Goal: Task Accomplishment & Management: Use online tool/utility

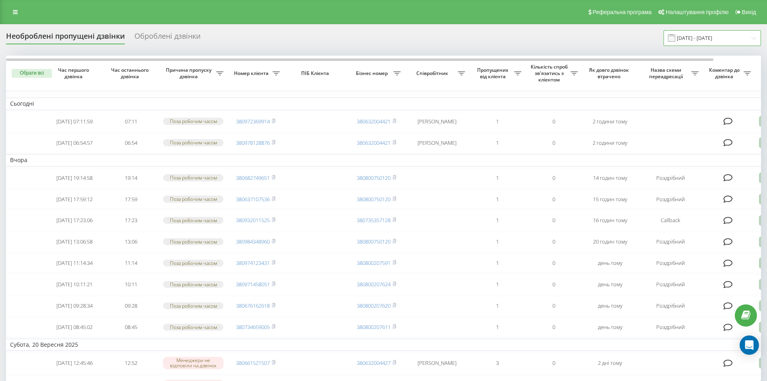
click at [705, 37] on input "[DATE] - [DATE]" at bounding box center [712, 38] width 97 height 16
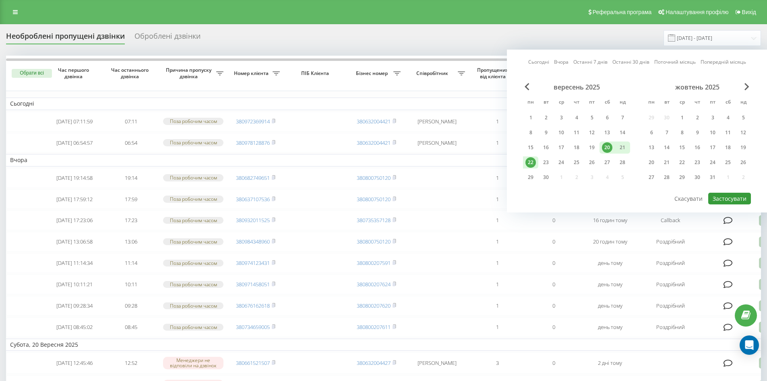
click at [723, 197] on button "Застосувати" at bounding box center [730, 199] width 43 height 12
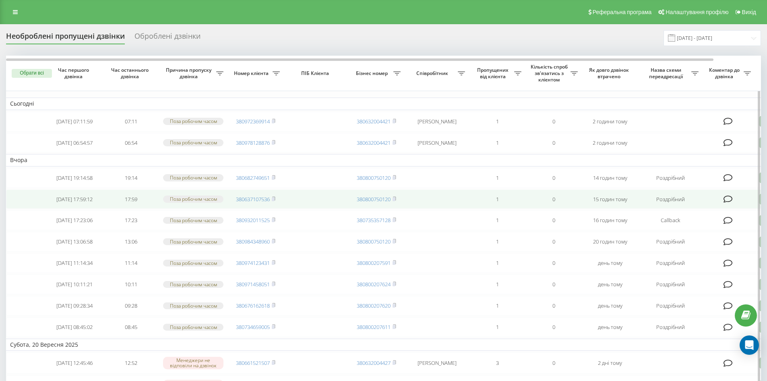
scroll to position [81, 0]
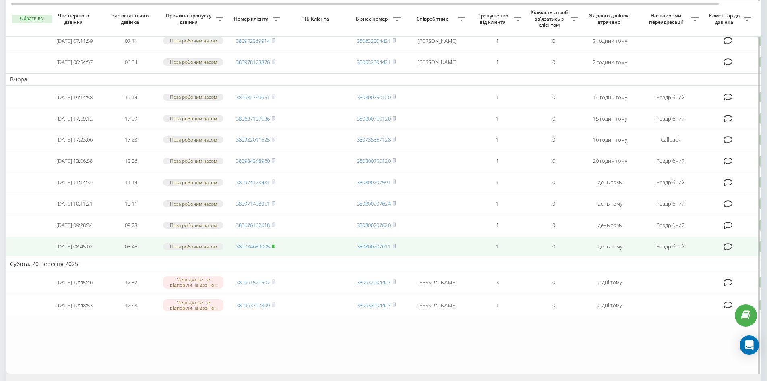
click at [274, 248] on rect at bounding box center [273, 247] width 2 height 4
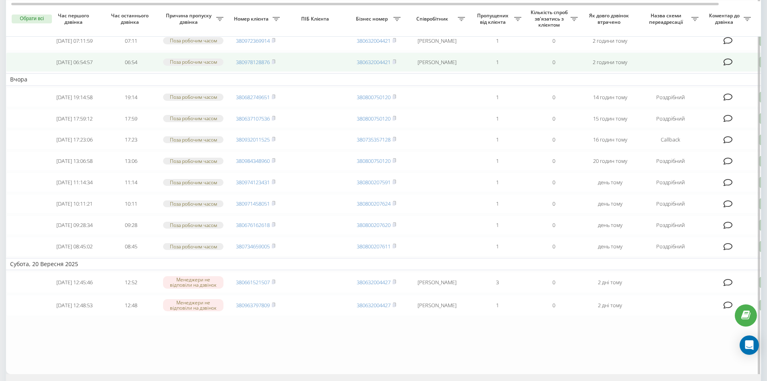
click at [601, 63] on td "2 години тому" at bounding box center [610, 62] width 56 height 20
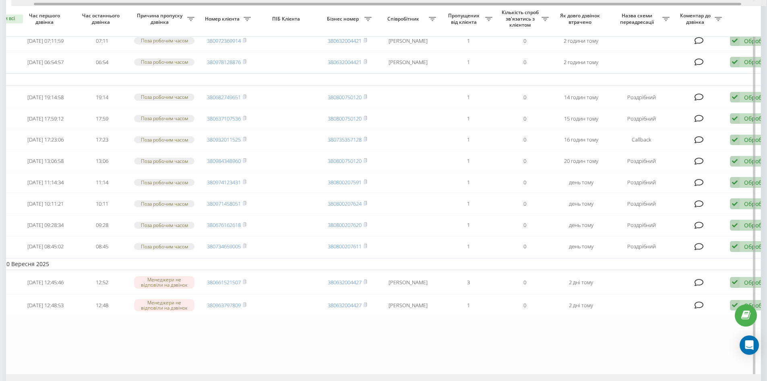
scroll to position [0, 32]
drag, startPoint x: 348, startPoint y: 3, endPoint x: 378, endPoint y: 7, distance: 30.5
click at [378, 7] on div "Обрати всі Час першого дзвінка Час останнього дзвінка Причина пропуску дзвінка …" at bounding box center [383, 174] width 755 height 398
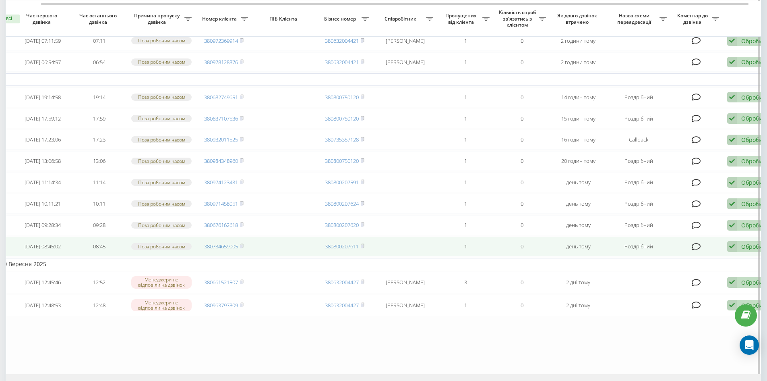
click at [733, 252] on icon at bounding box center [733, 246] width 10 height 11
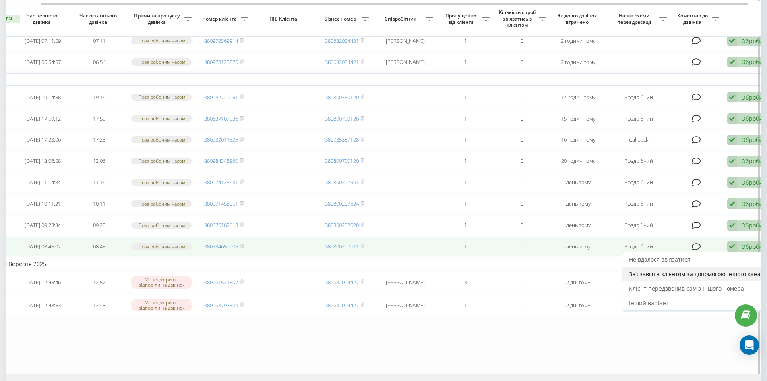
click at [671, 281] on div "Зв'язався з клієнтом за допомогою іншого каналу" at bounding box center [698, 274] width 151 height 15
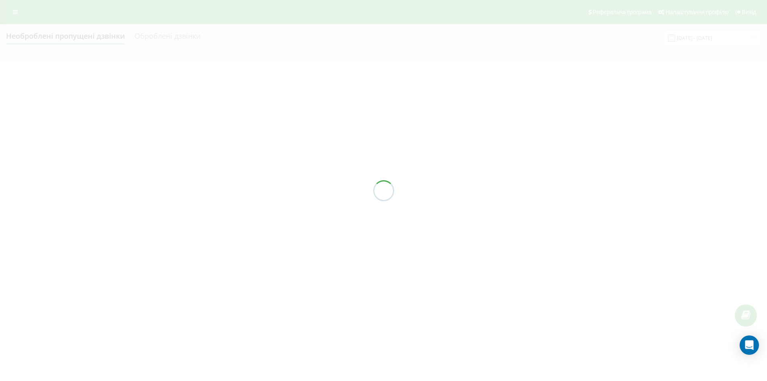
scroll to position [0, 0]
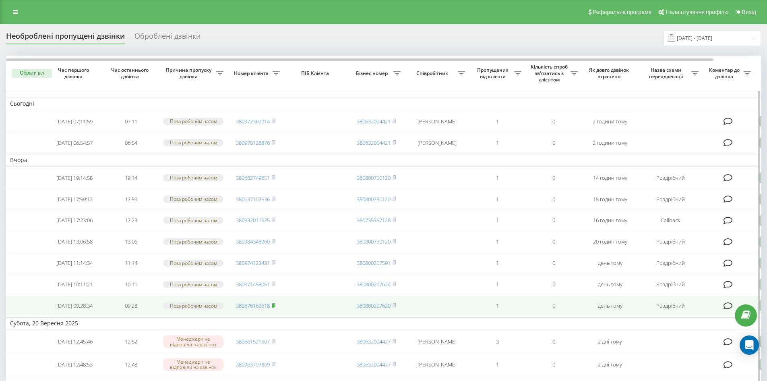
click at [274, 307] on rect at bounding box center [273, 306] width 2 height 4
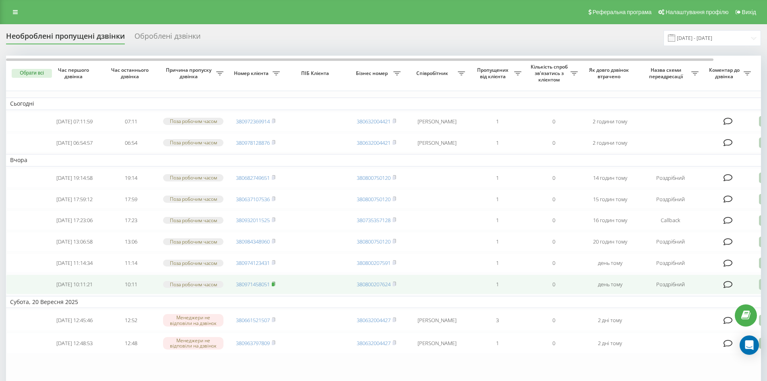
click at [274, 286] on rect at bounding box center [273, 284] width 2 height 4
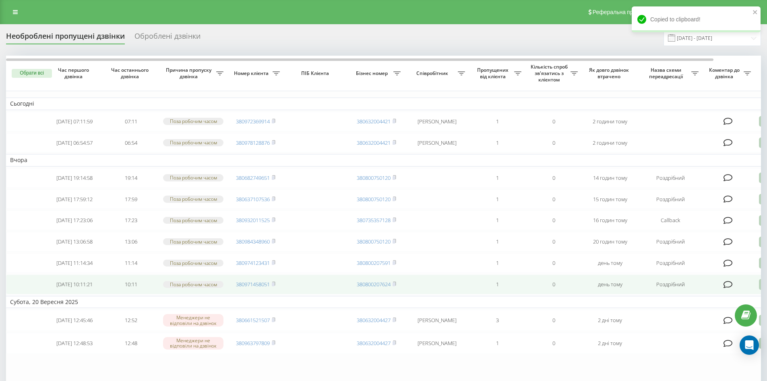
scroll to position [40, 0]
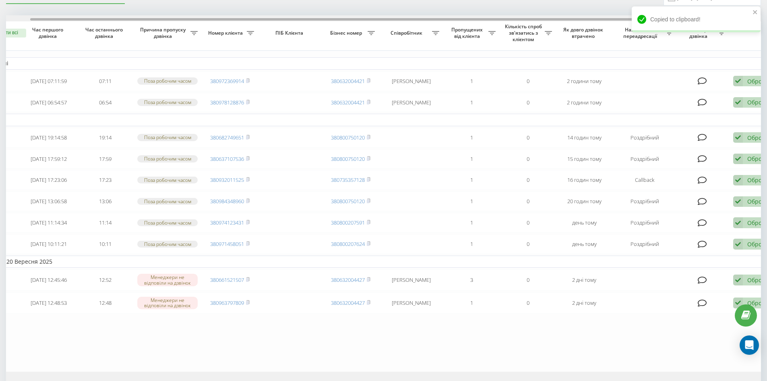
drag, startPoint x: 399, startPoint y: 18, endPoint x: 424, endPoint y: 20, distance: 24.6
click at [424, 20] on div at bounding box center [384, 19] width 708 height 2
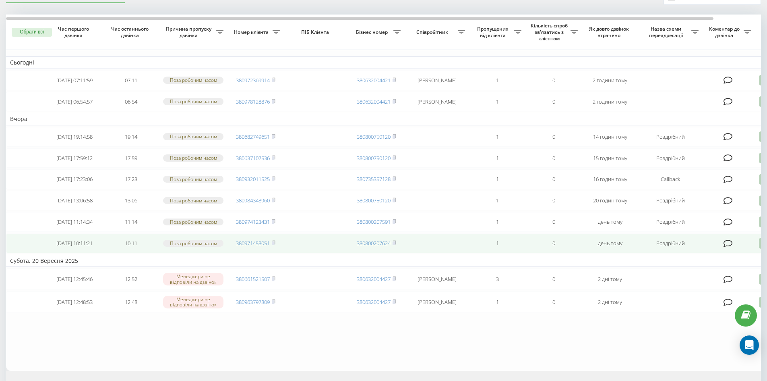
click at [760, 249] on icon at bounding box center [764, 243] width 10 height 11
click at [716, 274] on span "Зв'язався з клієнтом за допомогою іншого каналу" at bounding box center [730, 271] width 138 height 8
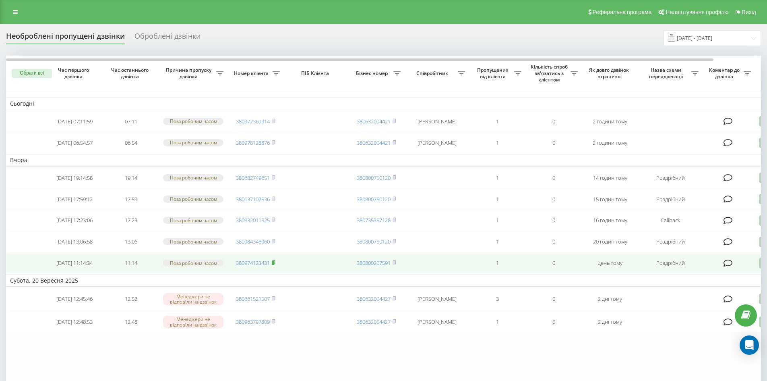
click at [275, 264] on icon at bounding box center [273, 262] width 3 height 4
click at [761, 268] on icon at bounding box center [764, 262] width 10 height 11
click at [695, 280] on span "Не вдалося зв'язатися" at bounding box center [692, 276] width 62 height 8
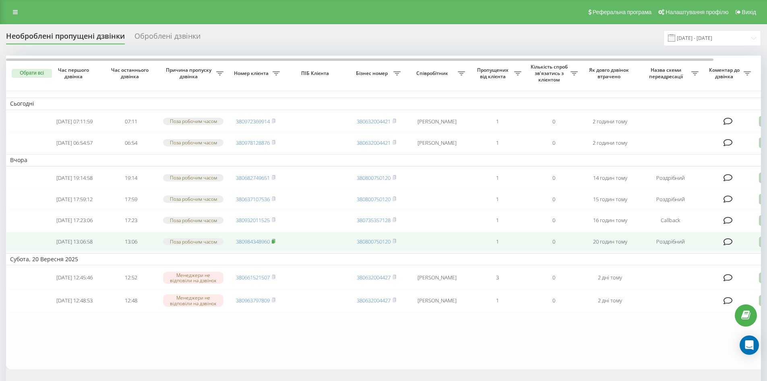
click at [273, 243] on icon at bounding box center [274, 240] width 4 height 5
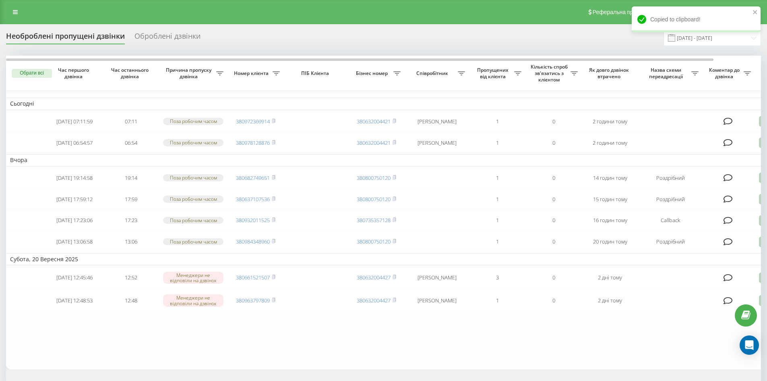
click at [501, 39] on div "Необроблені пропущені дзвінки Оброблені дзвінки [DATE] - [DATE]" at bounding box center [383, 38] width 755 height 16
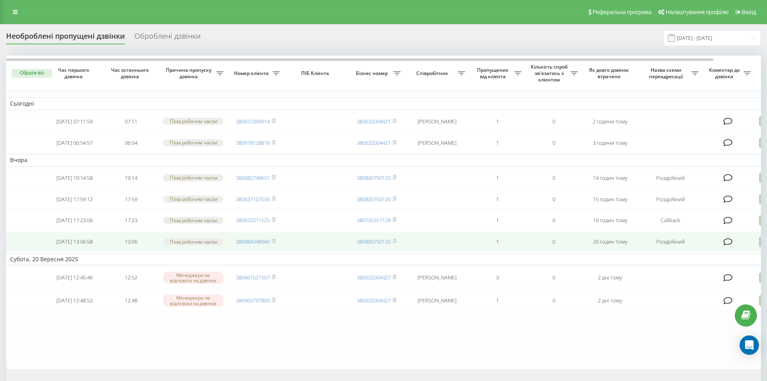
click at [760, 247] on icon at bounding box center [764, 241] width 10 height 11
click at [700, 273] on span "Зв'язався з клієнтом за допомогою іншого каналу" at bounding box center [730, 269] width 138 height 8
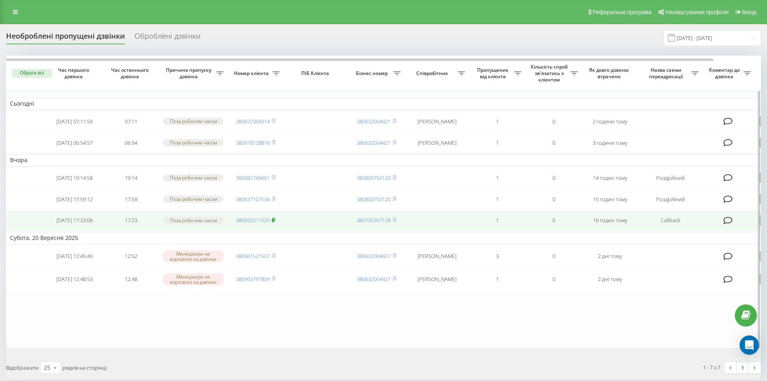
click at [276, 222] on icon at bounding box center [274, 219] width 4 height 5
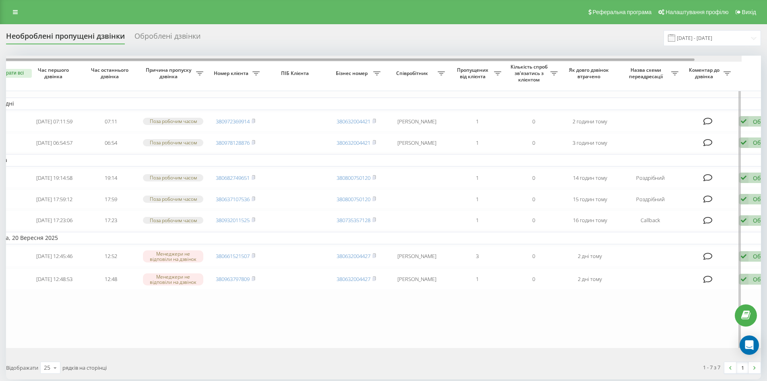
scroll to position [0, 22]
drag, startPoint x: 367, startPoint y: 58, endPoint x: 388, endPoint y: 58, distance: 21.0
click at [388, 58] on div at bounding box center [383, 59] width 755 height 6
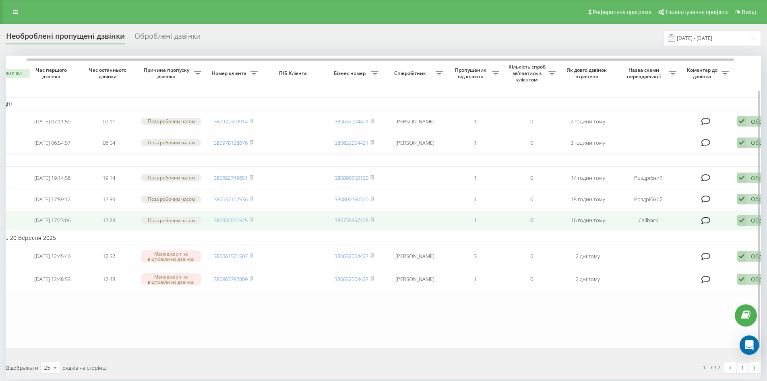
click at [741, 226] on icon at bounding box center [742, 220] width 10 height 11
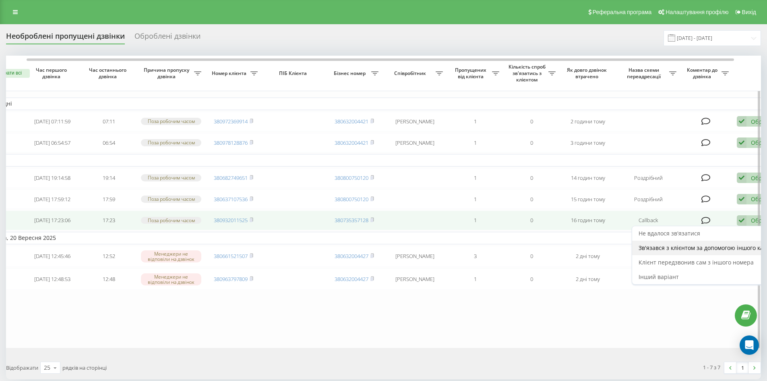
click at [685, 255] on div "Зв'язався з клієнтом за допомогою іншого каналу" at bounding box center [707, 247] width 151 height 15
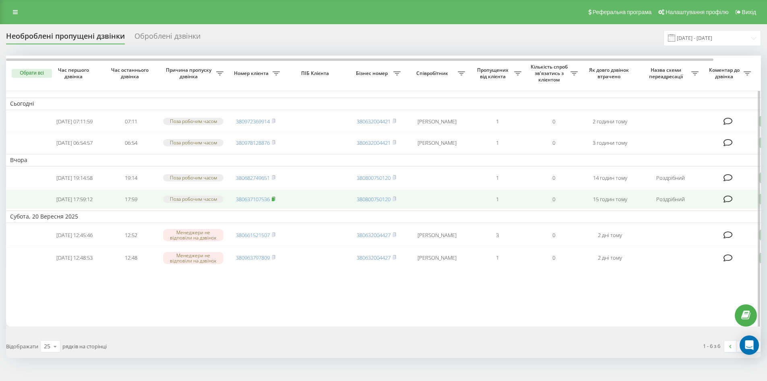
click at [276, 201] on icon at bounding box center [274, 198] width 4 height 5
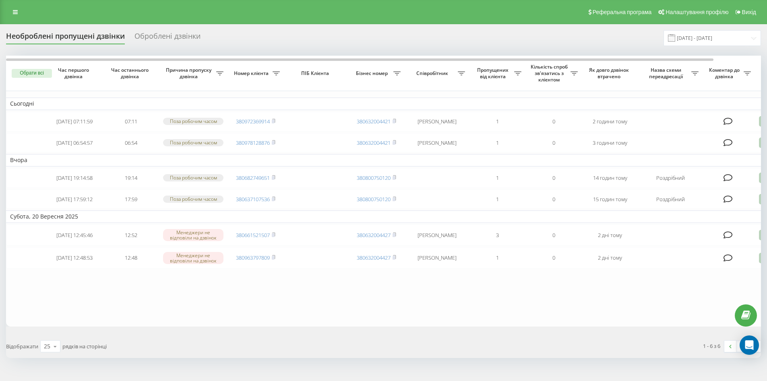
drag, startPoint x: 525, startPoint y: 216, endPoint x: 404, endPoint y: 25, distance: 226.5
click at [404, 25] on div "Необроблені пропущені дзвінки Оброблені дзвінки 20.09.2025 - 22.09.2025 Обрати …" at bounding box center [383, 210] width 767 height 372
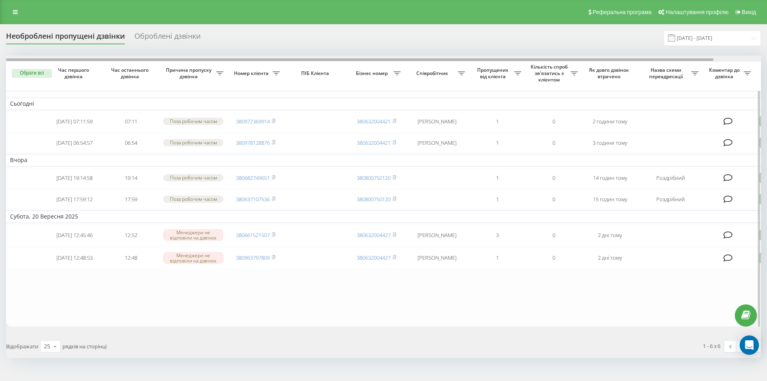
click at [433, 61] on div "Обрати всі Час першого дзвінка Час останнього дзвінка Причина пропуску дзвінка …" at bounding box center [383, 191] width 755 height 271
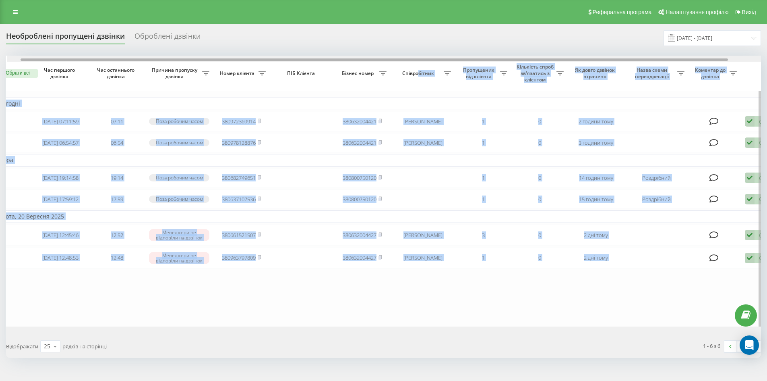
scroll to position [0, 15]
drag, startPoint x: 434, startPoint y: 60, endPoint x: 448, endPoint y: 62, distance: 13.8
click at [448, 62] on div at bounding box center [383, 59] width 755 height 6
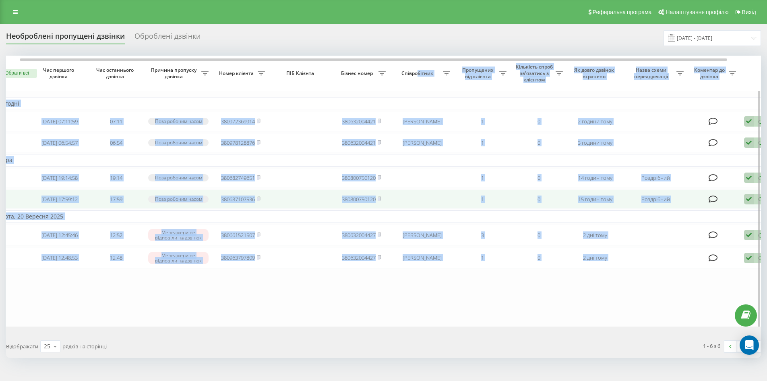
click at [749, 205] on icon at bounding box center [749, 199] width 10 height 11
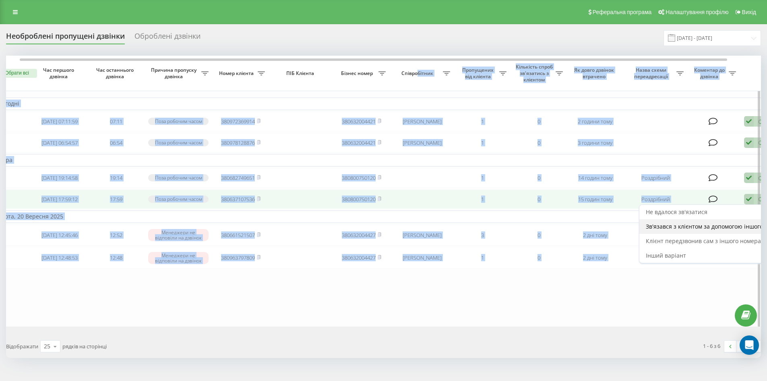
click at [681, 234] on div "Зв'язався з клієнтом за допомогою іншого каналу" at bounding box center [715, 226] width 151 height 15
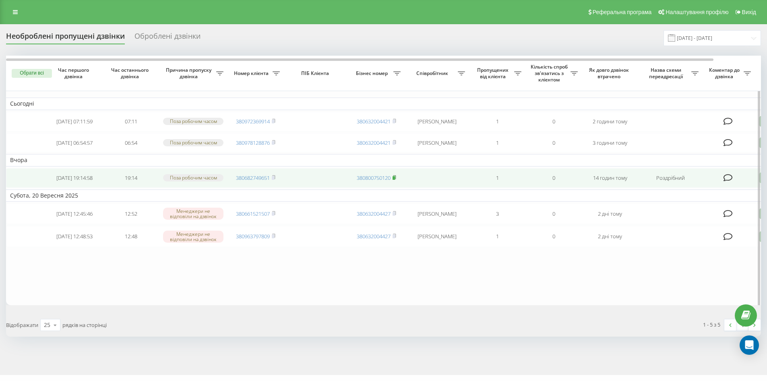
click at [396, 180] on icon at bounding box center [395, 177] width 4 height 5
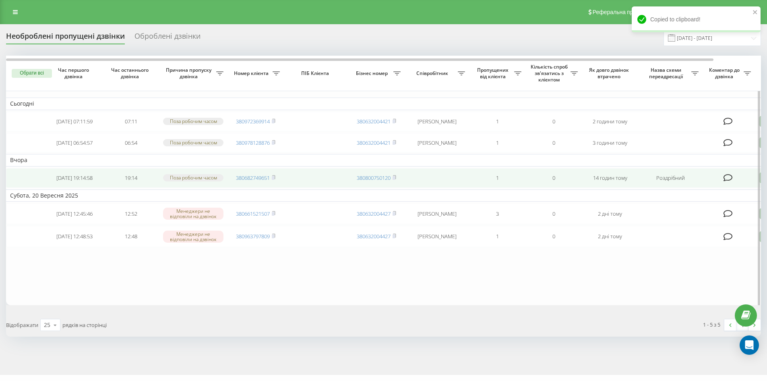
click at [276, 188] on td "380682749651" at bounding box center [256, 178] width 56 height 20
click at [276, 180] on icon at bounding box center [274, 177] width 4 height 5
